Goal: Task Accomplishment & Management: Use online tool/utility

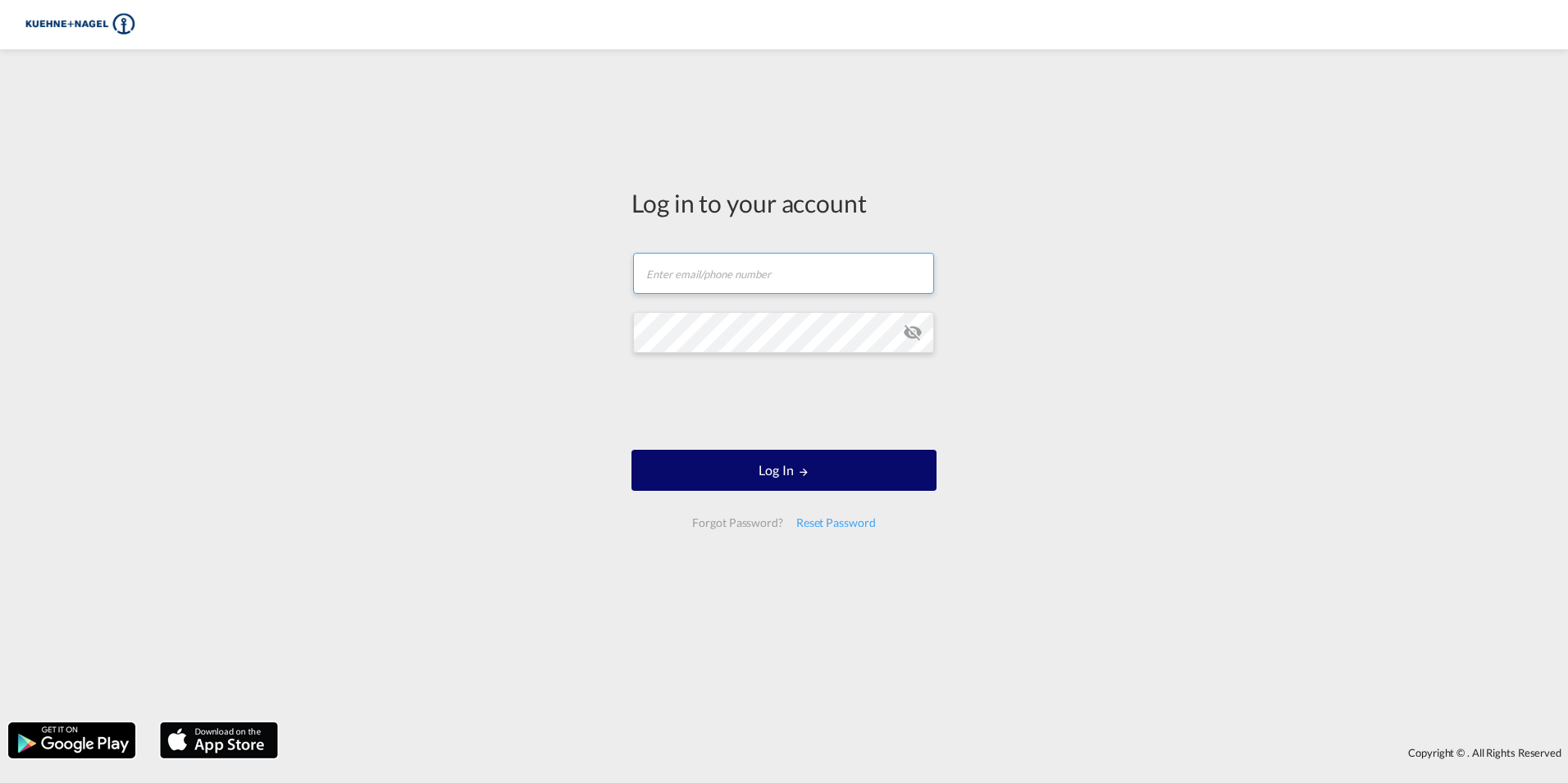
type input "[PERSON_NAME][EMAIL_ADDRESS][PERSON_NAME][PERSON_NAME][DOMAIN_NAME]"
click at [737, 488] on button "Log In" at bounding box center [784, 470] width 306 height 41
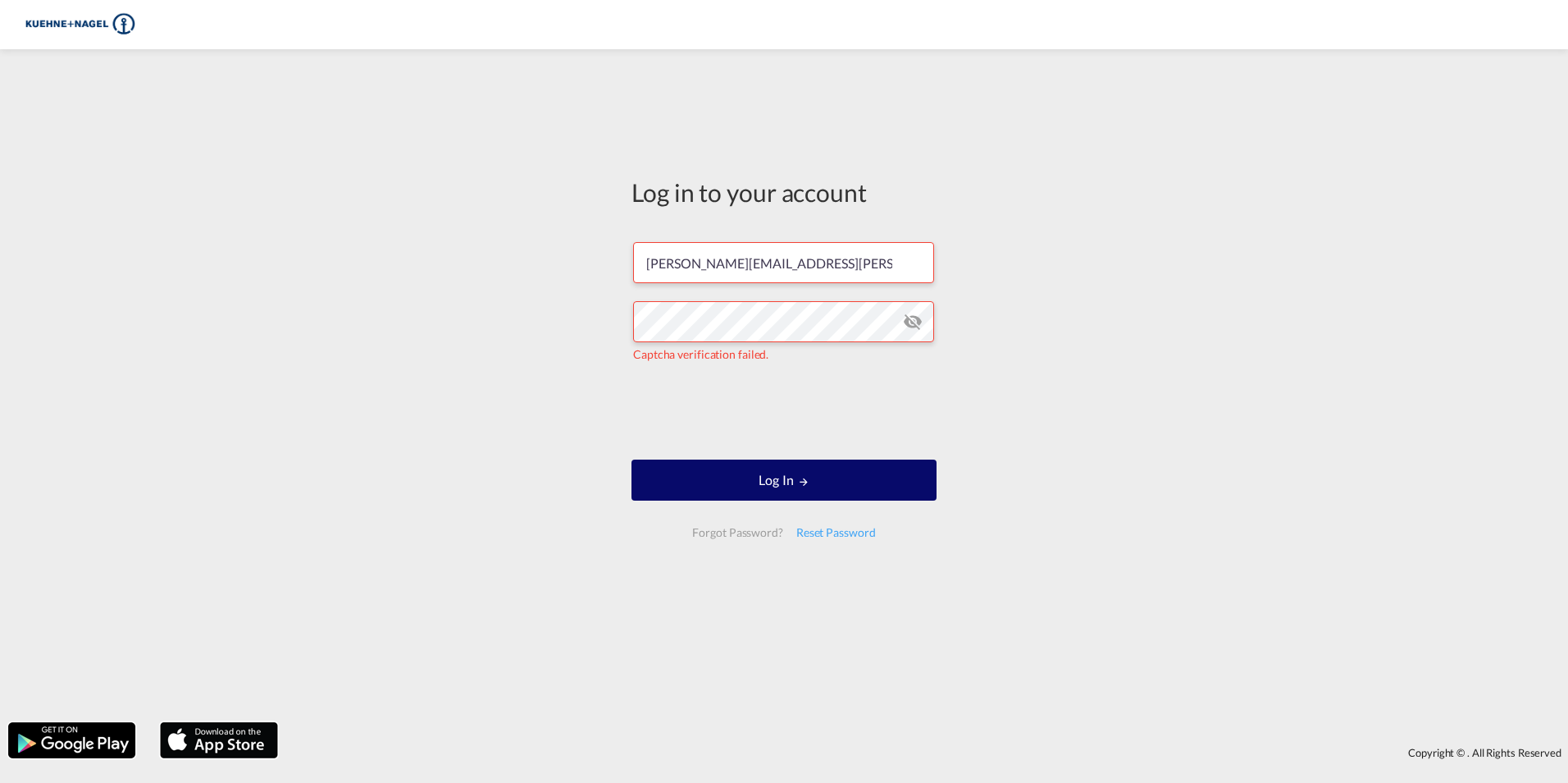
click at [854, 493] on button "Log In" at bounding box center [784, 479] width 306 height 41
